Goal: Check status: Check status

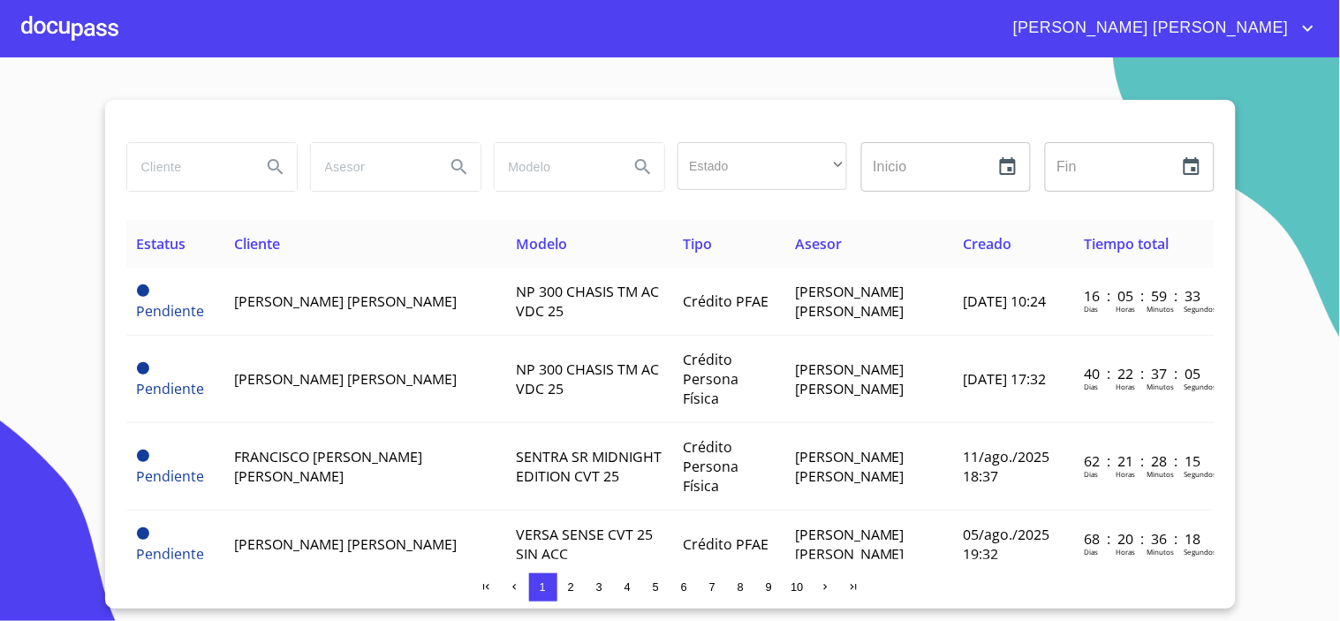
click at [228, 161] on input "search" at bounding box center [187, 167] width 120 height 48
type input "[PERSON_NAME]"
click at [271, 164] on icon "Search" at bounding box center [275, 166] width 21 height 21
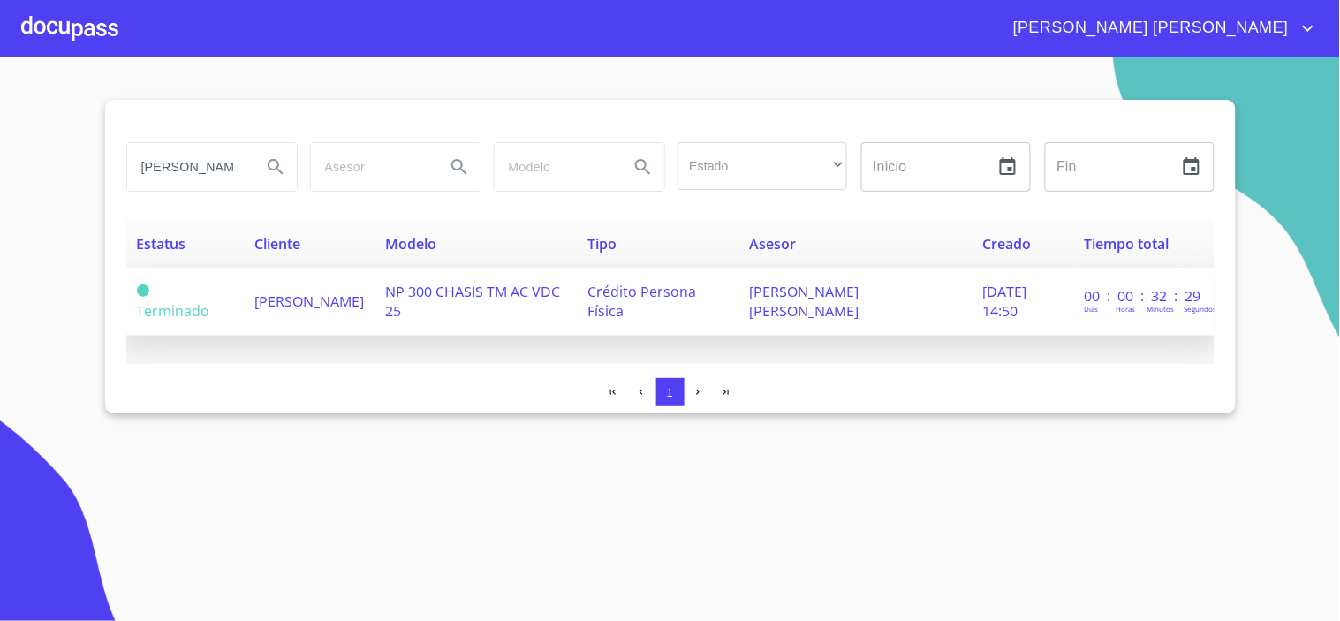
click at [374, 309] on td "[PERSON_NAME]" at bounding box center [309, 302] width 131 height 68
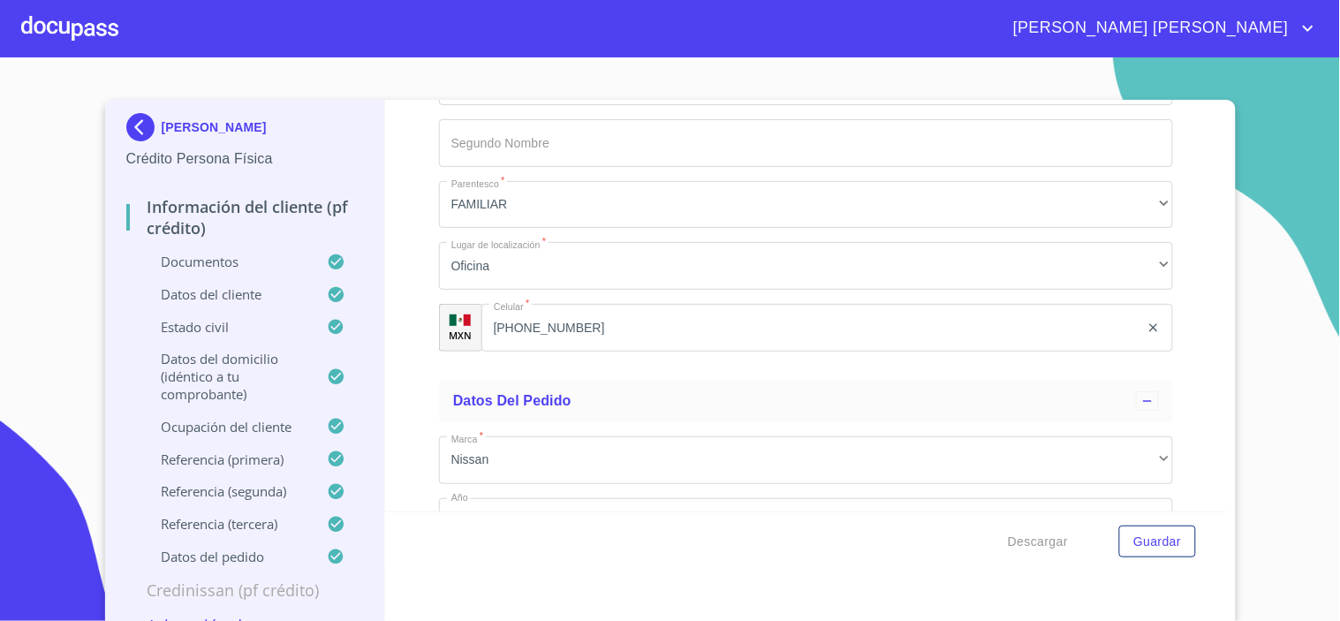
scroll to position [10267, 0]
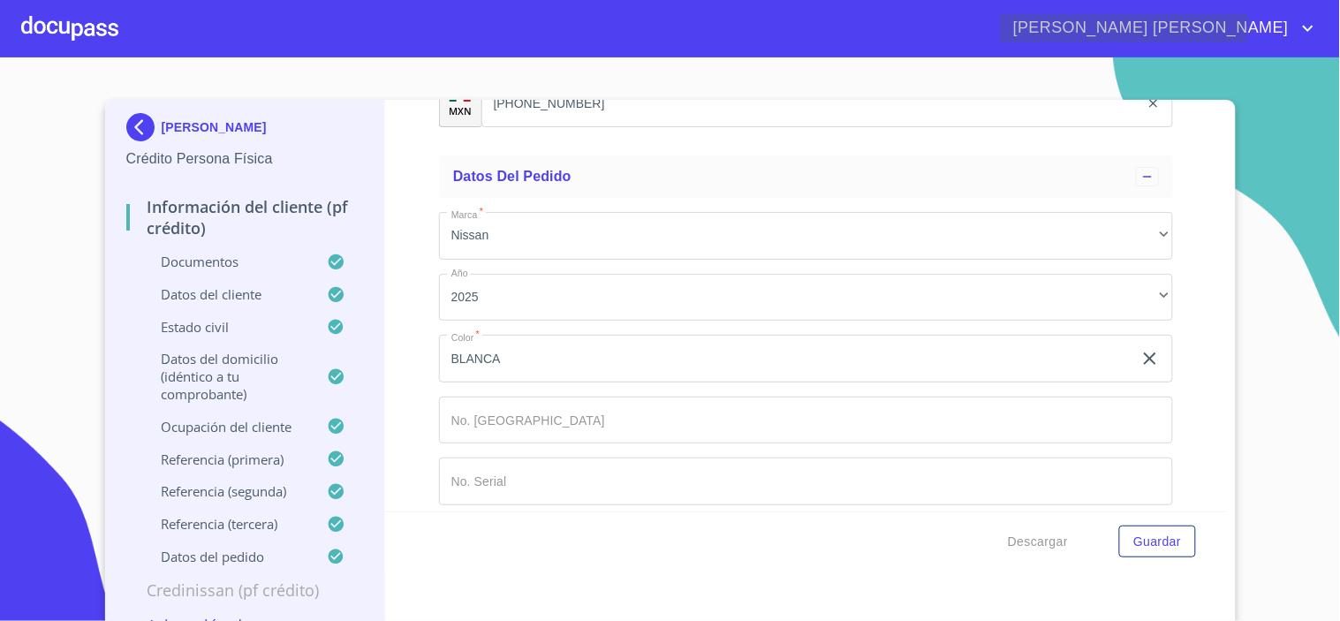
click at [1308, 19] on icon "account of current user" at bounding box center [1307, 28] width 21 height 21
click at [1295, 35] on li "Salir" at bounding box center [1290, 37] width 57 height 32
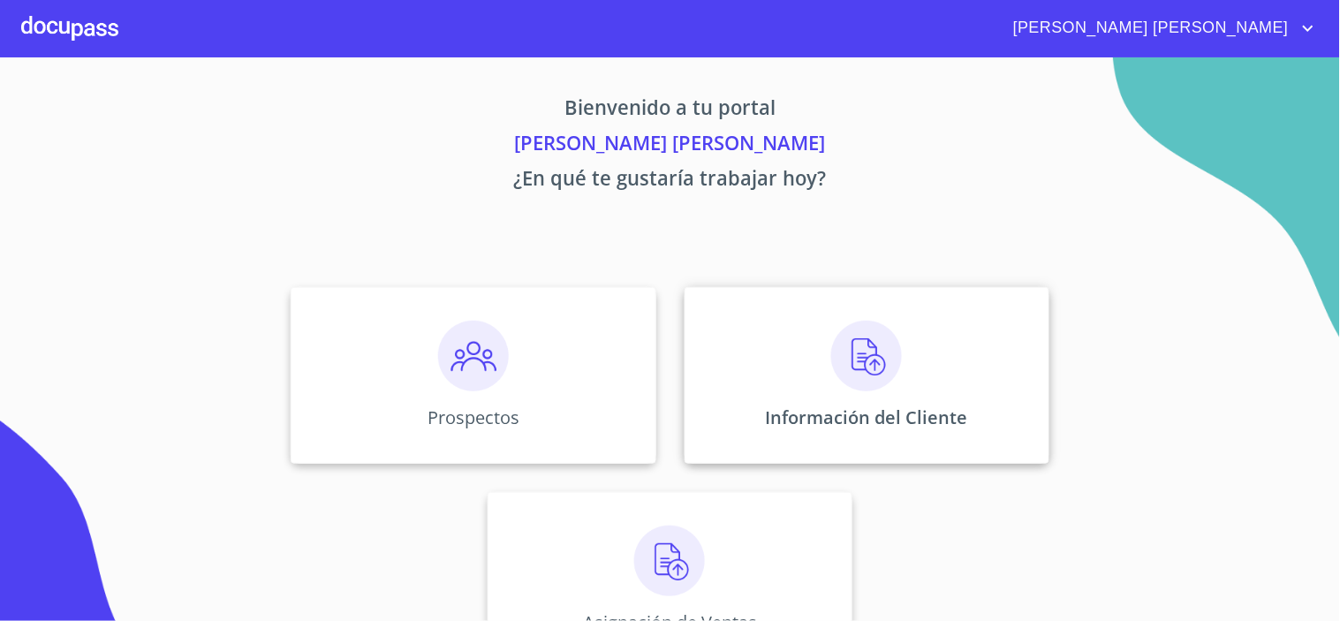
click at [835, 368] on img at bounding box center [866, 356] width 71 height 71
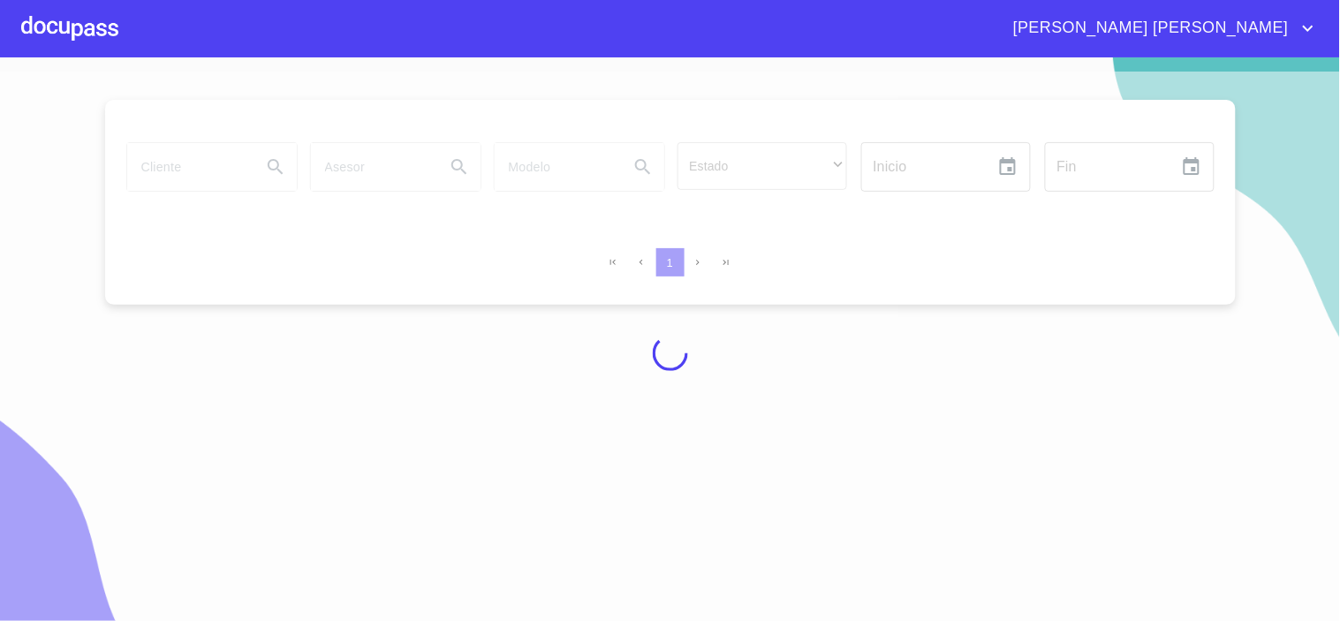
click at [62, 32] on div at bounding box center [69, 28] width 97 height 57
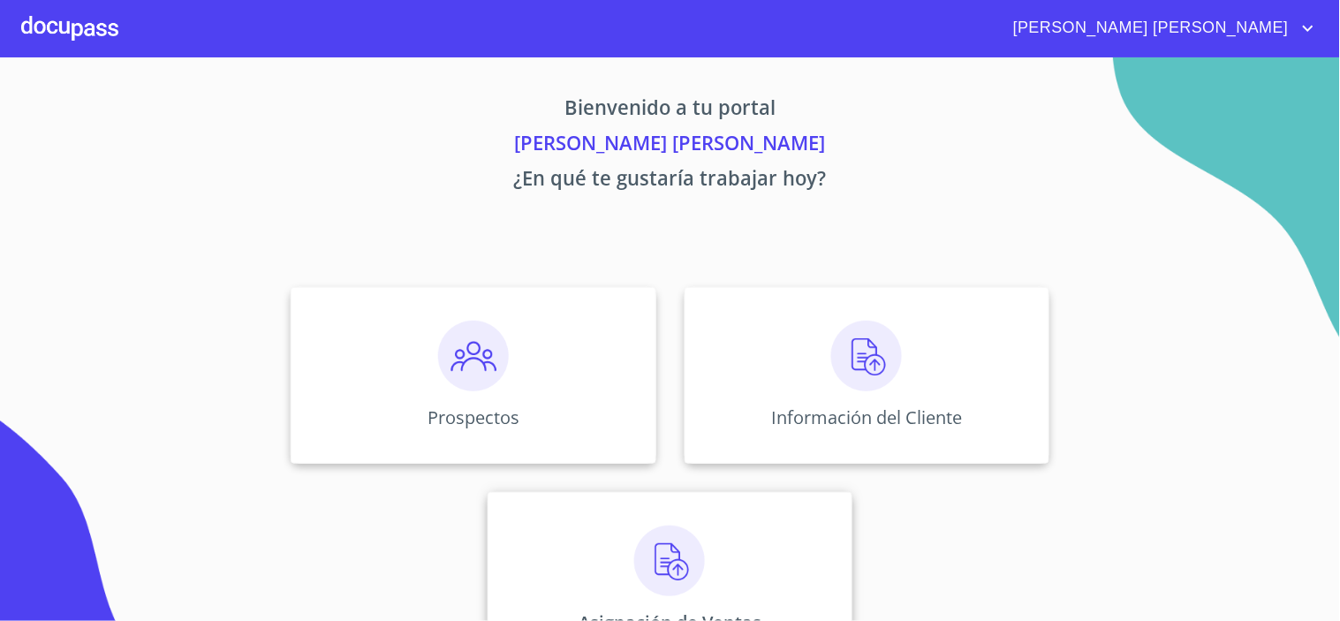
click at [610, 536] on div "Asignación de Ventas" at bounding box center [669, 580] width 365 height 177
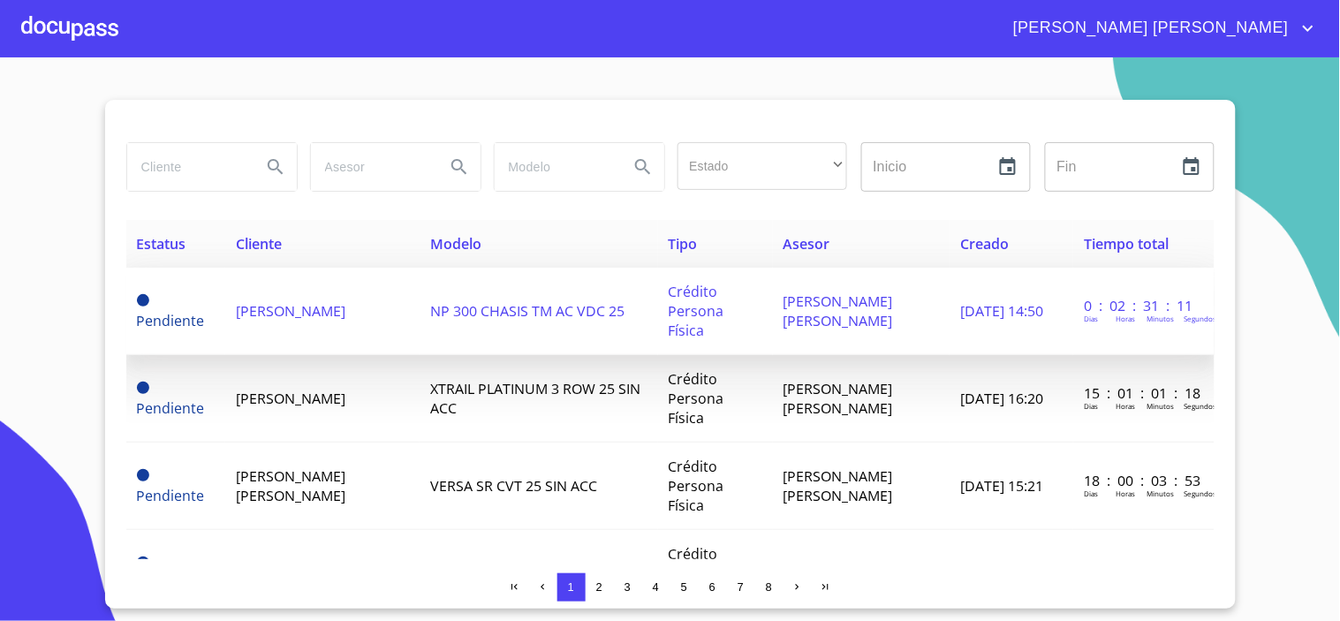
click at [344, 314] on span "[PERSON_NAME]" at bounding box center [291, 310] width 110 height 19
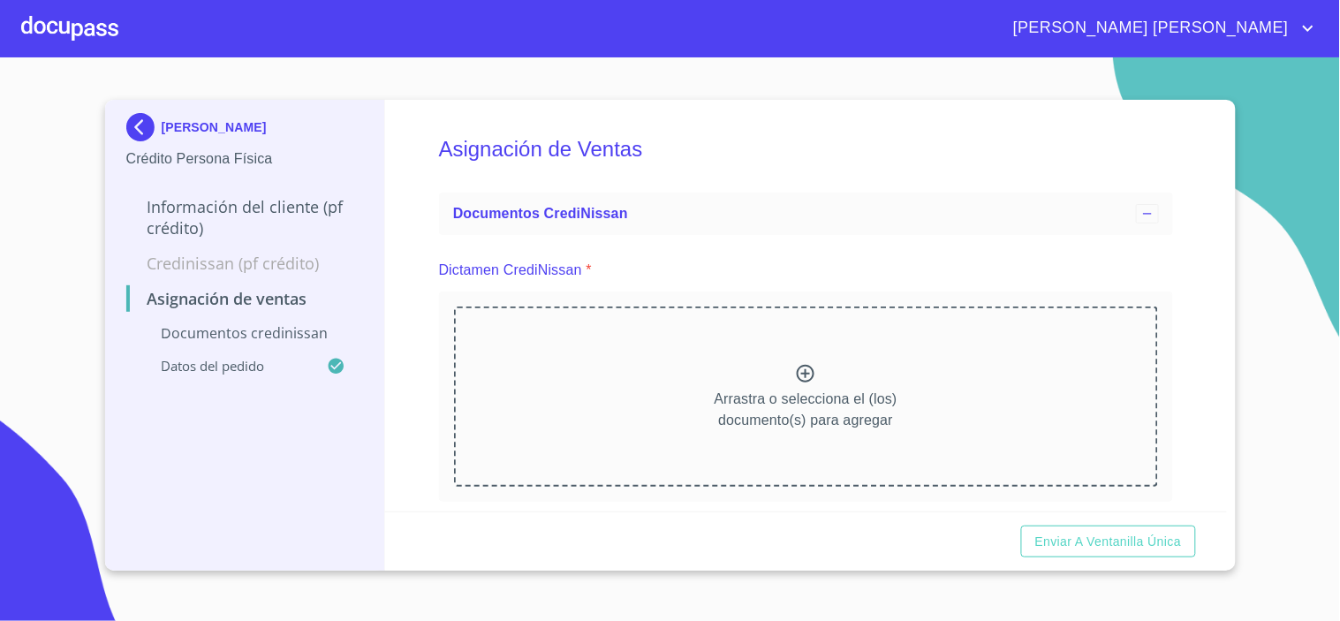
click at [805, 374] on icon at bounding box center [805, 373] width 21 height 21
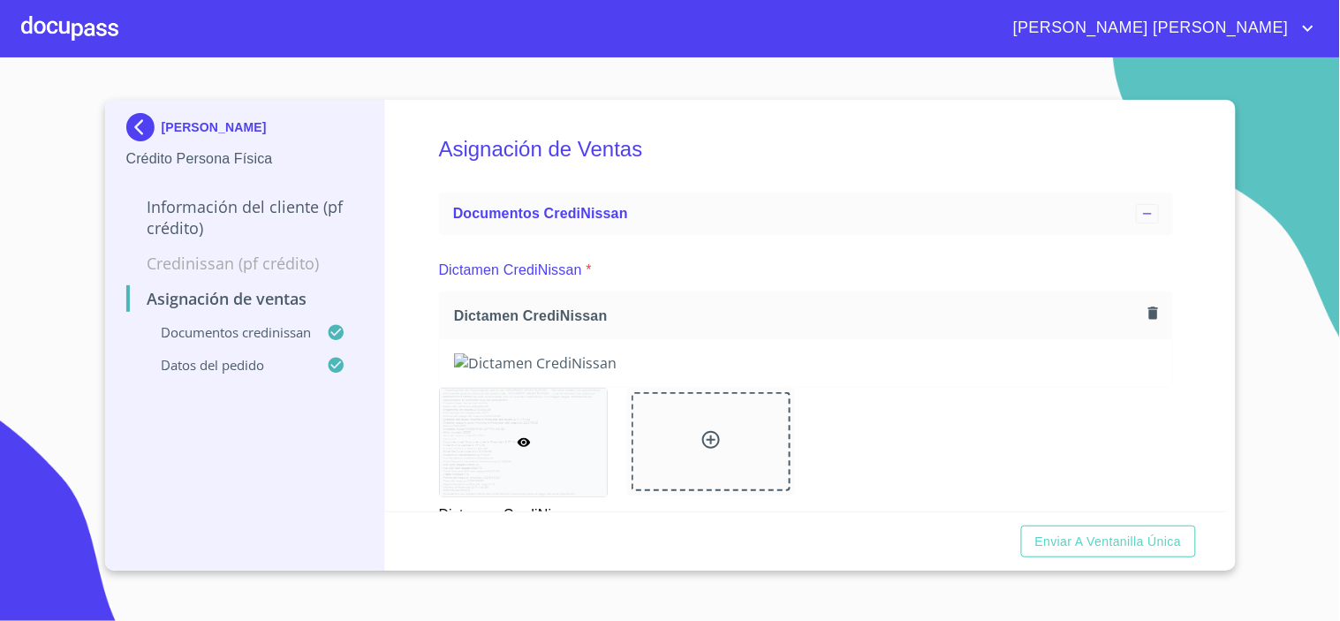
click at [1168, 349] on div "Asignación de Ventas Documentos CrediNissan Dictamen CrediNissan * Dictamen Cre…" at bounding box center [806, 306] width 842 height 412
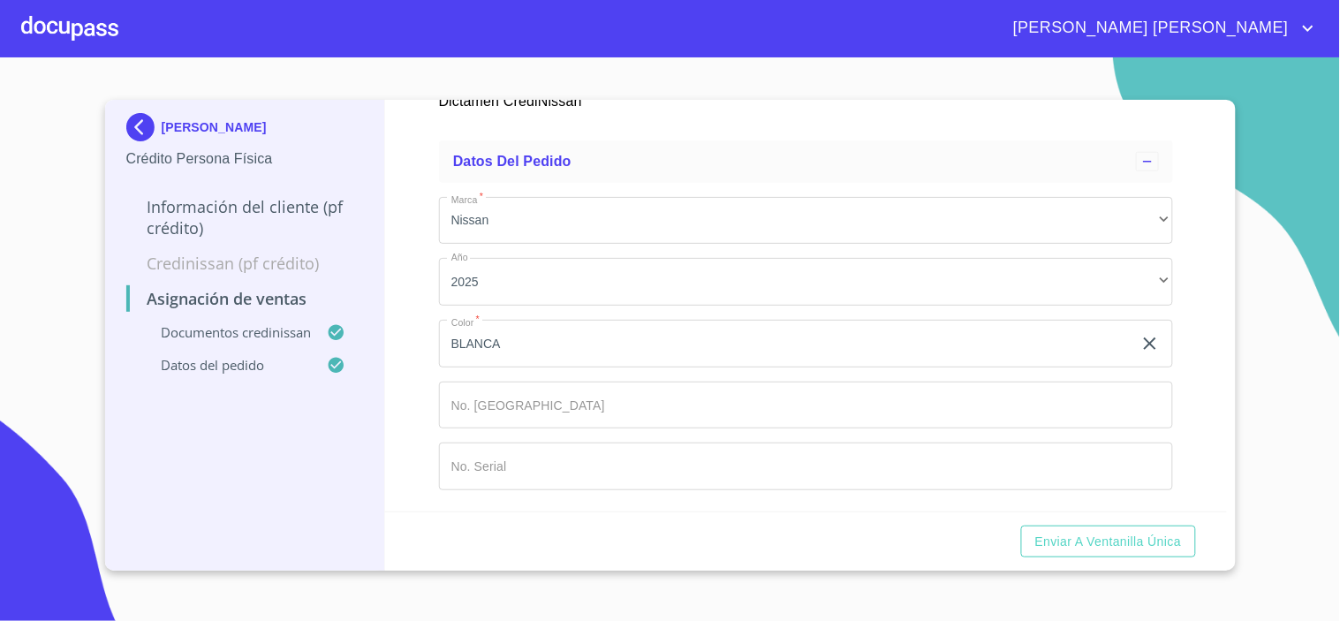
scroll to position [1127, 0]
click at [1289, 24] on span "[PERSON_NAME] [PERSON_NAME]" at bounding box center [1149, 28] width 298 height 28
click at [1290, 42] on li "Salir" at bounding box center [1290, 37] width 57 height 32
